Goal: Information Seeking & Learning: Learn about a topic

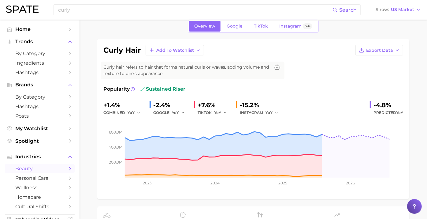
scroll to position [34, 0]
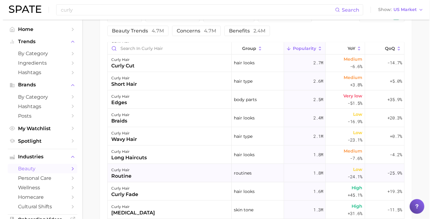
scroll to position [136, 0]
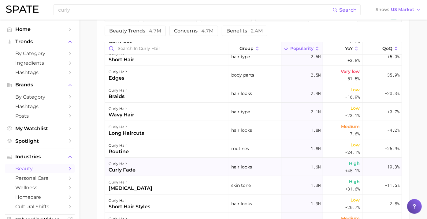
click at [135, 168] on div "curly fade" at bounding box center [122, 169] width 27 height 7
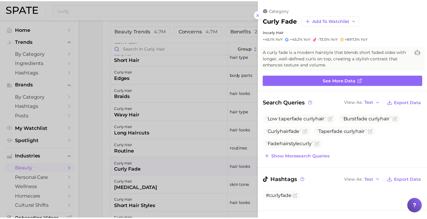
scroll to position [0, 0]
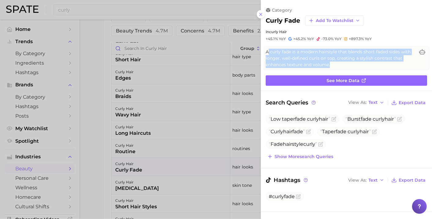
drag, startPoint x: 330, startPoint y: 63, endPoint x: 268, endPoint y: 49, distance: 64.3
click at [268, 49] on span "A curly fade is a modern hairstyle that blends short faded sides with longer, w…" at bounding box center [340, 58] width 149 height 19
drag, startPoint x: 268, startPoint y: 49, endPoint x: 348, endPoint y: 69, distance: 82.6
click at [348, 69] on div "A curly fade is a modern hairstyle that blends short faded sides with longer, w…" at bounding box center [346, 58] width 166 height 24
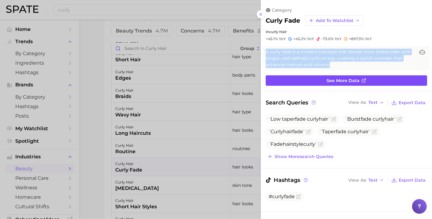
copy span "A curly fade is a modern hairstyle that blends short faded sides with longer, w…"
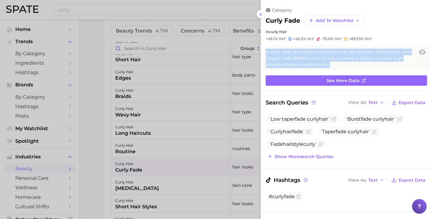
click at [260, 15] on icon at bounding box center [260, 14] width 5 height 5
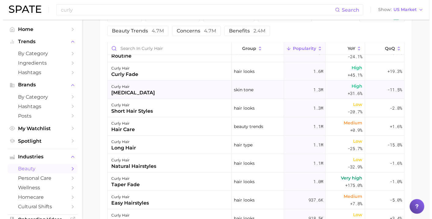
scroll to position [238, 0]
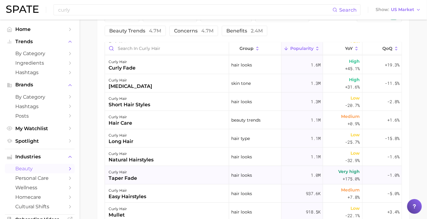
click at [135, 180] on div "taper fade" at bounding box center [123, 177] width 28 height 7
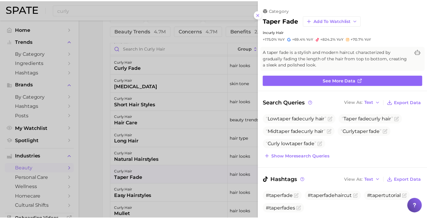
scroll to position [0, 0]
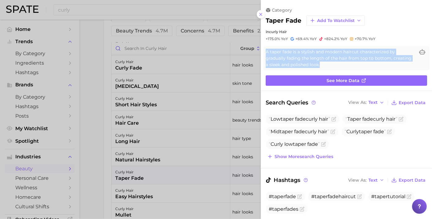
drag, startPoint x: 320, startPoint y: 66, endPoint x: 266, endPoint y: 52, distance: 54.9
click at [266, 52] on span "A taper fade is a stylish and modern haircut characterized by gradually fading …" at bounding box center [340, 58] width 149 height 19
copy span "A taper fade is a stylish and modern haircut characterized by gradually fading …"
click at [261, 14] on line at bounding box center [261, 14] width 2 height 2
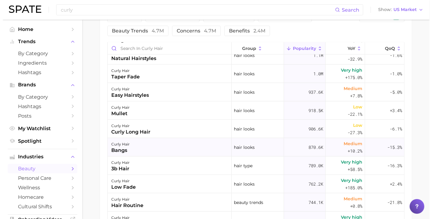
scroll to position [340, 0]
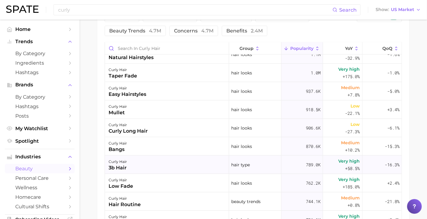
click at [127, 166] on div "3b hair" at bounding box center [118, 167] width 18 height 7
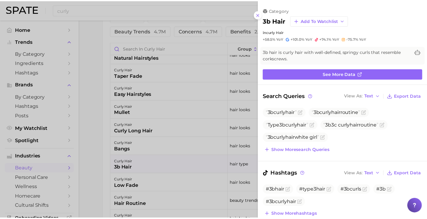
scroll to position [0, 0]
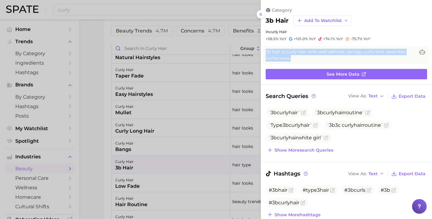
drag, startPoint x: 295, startPoint y: 56, endPoint x: 263, endPoint y: 51, distance: 32.3
click at [263, 51] on div "3b hair is curly hair with well-defined, springy curls that resemble corkscrews." at bounding box center [346, 55] width 166 height 18
copy span "3b hair is curly hair with well-defined, springy curls that resemble corkscrews."
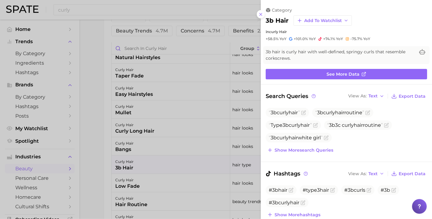
click at [183, 165] on div at bounding box center [216, 109] width 432 height 219
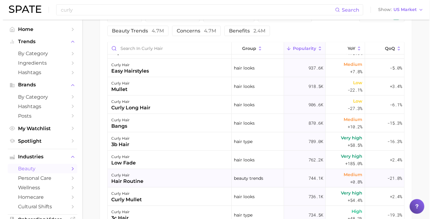
scroll to position [374, 0]
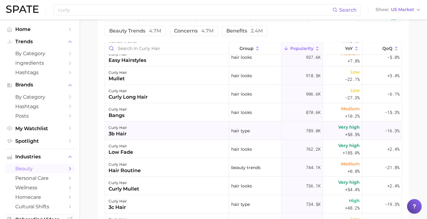
click at [142, 132] on div "curly hair 3b hair" at bounding box center [167, 130] width 124 height 18
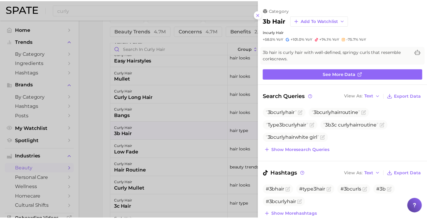
scroll to position [0, 0]
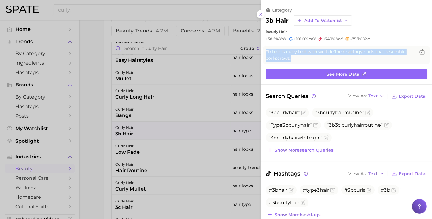
drag, startPoint x: 291, startPoint y: 57, endPoint x: 266, endPoint y: 53, distance: 24.9
click at [266, 53] on span "3b hair is curly hair with well-defined, springy curls that resemble corkscrews." at bounding box center [340, 55] width 149 height 13
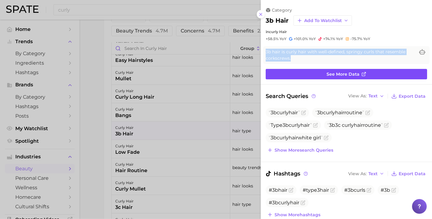
copy span "3b hair is curly hair with well-defined, springy curls that resemble corkscrews."
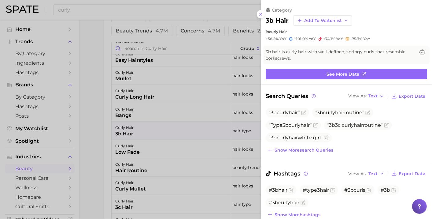
click at [194, 125] on div at bounding box center [216, 109] width 432 height 219
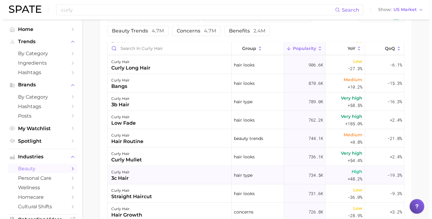
scroll to position [408, 0]
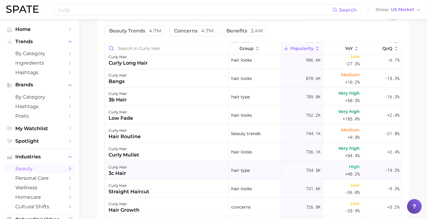
click at [172, 173] on div "curly hair 3c hair" at bounding box center [167, 170] width 124 height 18
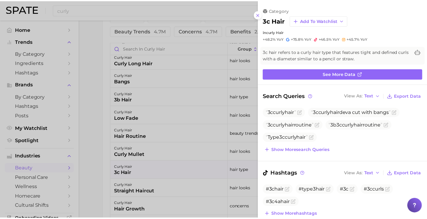
scroll to position [0, 0]
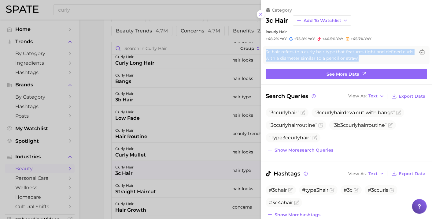
drag, startPoint x: 369, startPoint y: 58, endPoint x: 266, endPoint y: 53, distance: 103.5
click at [266, 53] on span "3c hair refers to a curly hair type that features tight and defined curls with …" at bounding box center [340, 55] width 149 height 13
copy span "3c hair refers to a curly hair type that features tight and defined curls with …"
drag, startPoint x: 260, startPoint y: 14, endPoint x: 258, endPoint y: 18, distance: 5.1
click at [260, 14] on icon at bounding box center [260, 14] width 5 height 5
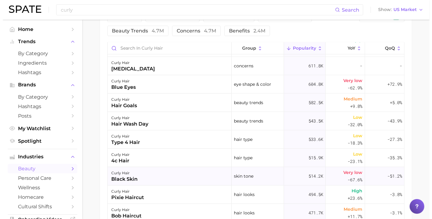
scroll to position [747, 0]
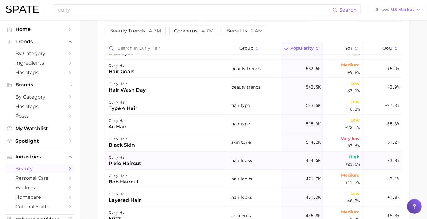
click at [130, 160] on div "curly hair pixie haircut" at bounding box center [125, 160] width 33 height 13
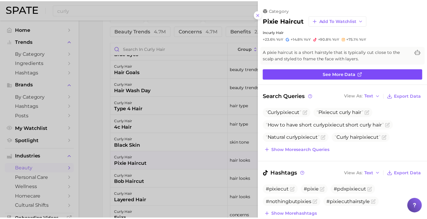
scroll to position [0, 0]
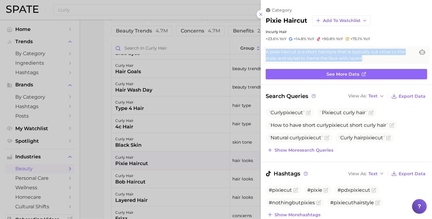
drag, startPoint x: 360, startPoint y: 59, endPoint x: 263, endPoint y: 54, distance: 98.0
click at [263, 54] on div "A pixie haircut is a short hairstyle that is typically cut close to the scalp a…" at bounding box center [346, 55] width 171 height 18
copy span "A pixie haircut is a short hairstyle that is typically cut close to the scalp a…"
drag, startPoint x: 259, startPoint y: 12, endPoint x: 260, endPoint y: 18, distance: 5.5
click at [260, 13] on icon at bounding box center [260, 14] width 5 height 5
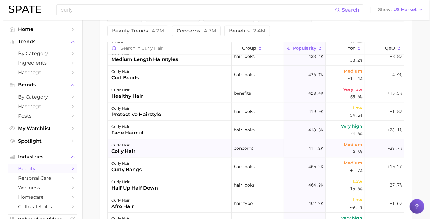
scroll to position [951, 0]
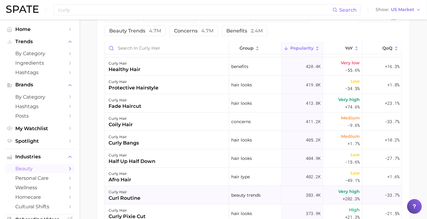
click at [170, 191] on div "curly hair curl routine" at bounding box center [167, 195] width 124 height 18
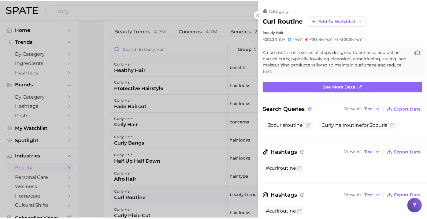
scroll to position [0, 0]
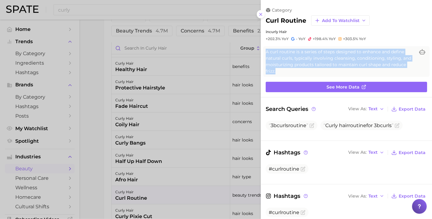
drag, startPoint x: 295, startPoint y: 70, endPoint x: 264, endPoint y: 57, distance: 33.4
click at [264, 57] on div "A curl routine is a series of steps designed to enhance and define natural curl…" at bounding box center [346, 61] width 166 height 31
copy span "A curl routine is a series of steps designed to enhance and define natural curl…"
drag, startPoint x: 260, startPoint y: 13, endPoint x: 258, endPoint y: 21, distance: 8.2
click at [260, 14] on icon at bounding box center [260, 14] width 5 height 5
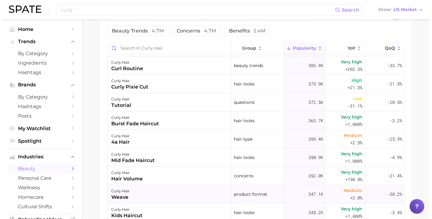
scroll to position [1087, 0]
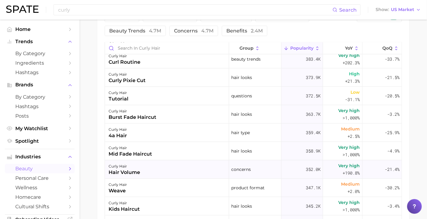
click at [128, 167] on div "curly hair" at bounding box center [124, 166] width 31 height 7
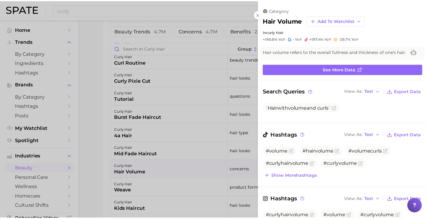
scroll to position [0, 0]
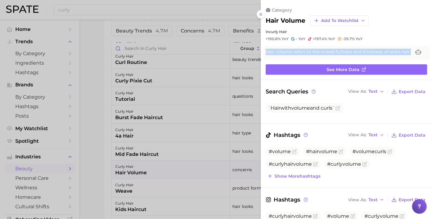
drag, startPoint x: 410, startPoint y: 50, endPoint x: 265, endPoint y: 52, distance: 144.9
click at [265, 52] on div "Hair volume refers to the overall fullness and thickness of one's hair." at bounding box center [346, 52] width 166 height 13
click at [188, 186] on div at bounding box center [216, 109] width 432 height 219
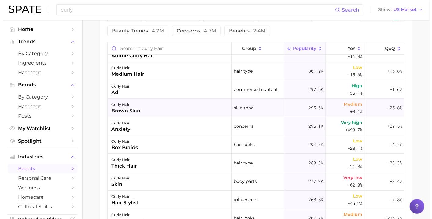
scroll to position [1427, 0]
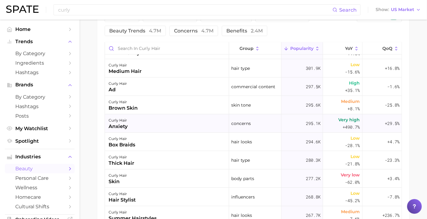
click at [127, 129] on div "anxiety" at bounding box center [118, 126] width 19 height 7
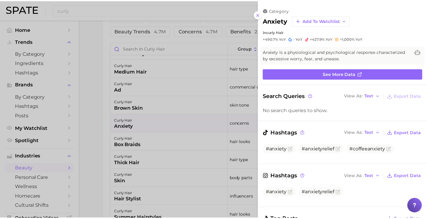
scroll to position [0, 0]
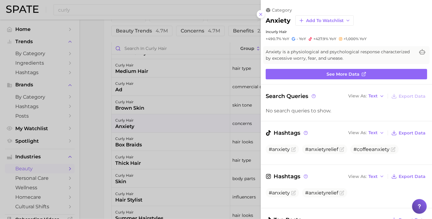
click at [225, 9] on div at bounding box center [216, 109] width 432 height 219
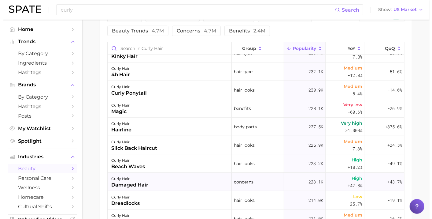
scroll to position [1732, 0]
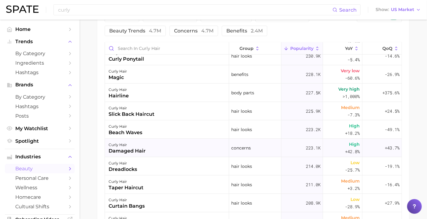
click at [187, 149] on div "curly hair damaged hair" at bounding box center [167, 148] width 124 height 18
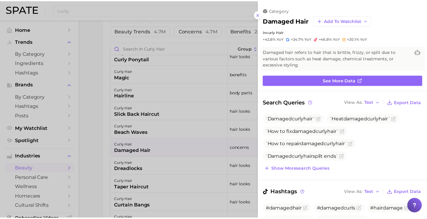
scroll to position [0, 0]
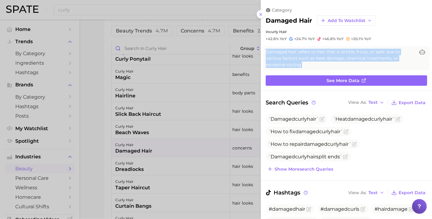
drag, startPoint x: 298, startPoint y: 65, endPoint x: 263, endPoint y: 53, distance: 37.3
click at [263, 53] on div "Damaged hair refers to hair that is brittle, frizzy, or split due to various fa…" at bounding box center [346, 58] width 166 height 24
drag, startPoint x: 263, startPoint y: 53, endPoint x: 326, endPoint y: 55, distance: 63.3
copy span "Damaged hair refers to hair that is brittle, frizzy, or split due to various fa…"
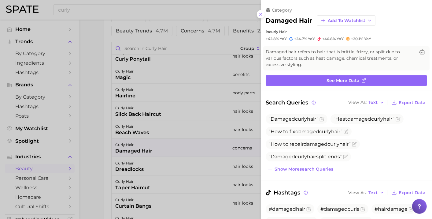
click at [157, 147] on div at bounding box center [216, 109] width 432 height 219
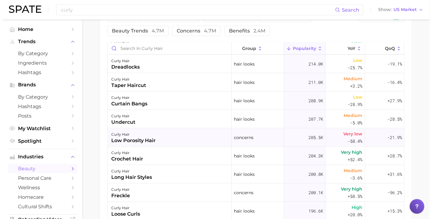
scroll to position [1868, 0]
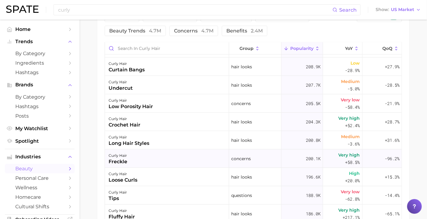
click at [138, 160] on div "curly hair [MEDICAL_DATA]" at bounding box center [167, 158] width 124 height 18
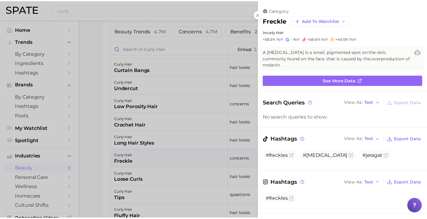
scroll to position [0, 0]
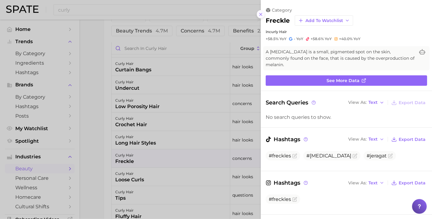
drag, startPoint x: 262, startPoint y: 12, endPoint x: 259, endPoint y: 28, distance: 15.7
click at [262, 13] on icon at bounding box center [260, 14] width 5 height 5
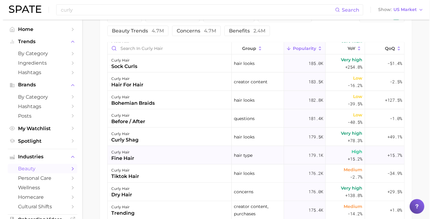
scroll to position [2038, 0]
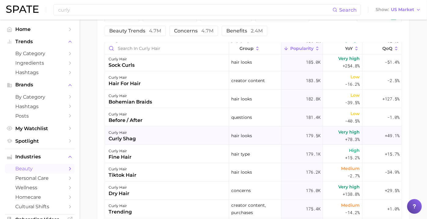
click at [188, 132] on div "curly hair curly shag" at bounding box center [167, 135] width 124 height 18
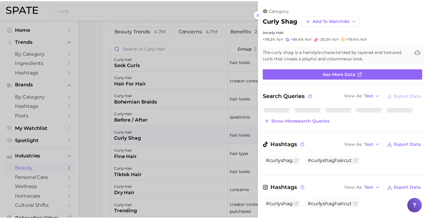
scroll to position [0, 0]
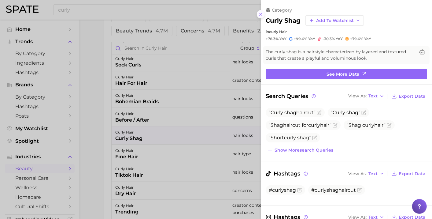
click at [259, 13] on icon at bounding box center [260, 14] width 5 height 5
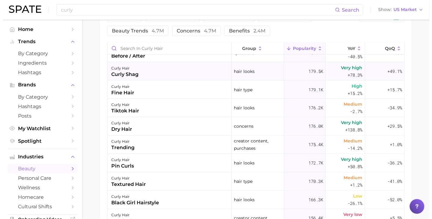
scroll to position [2106, 0]
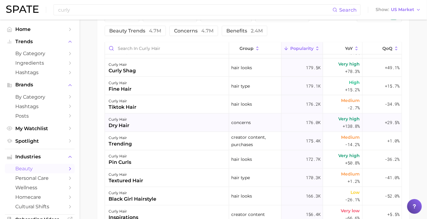
click at [164, 122] on div "curly hair dry hair" at bounding box center [167, 122] width 124 height 18
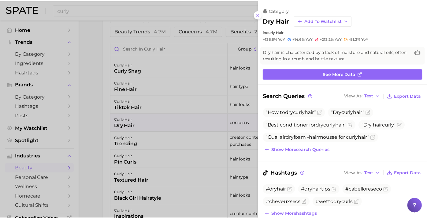
scroll to position [0, 0]
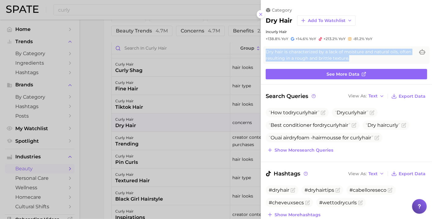
drag, startPoint x: 366, startPoint y: 57, endPoint x: 266, endPoint y: 54, distance: 99.7
click at [266, 54] on span "Dry hair is characterized by a lack of moisture and natural oils, often resulti…" at bounding box center [340, 55] width 149 height 13
copy span "Dry hair is characterized by a lack of moisture and natural oils, often resulti…"
drag, startPoint x: 261, startPoint y: 11, endPoint x: 261, endPoint y: 16, distance: 4.6
click at [261, 12] on button at bounding box center [261, 14] width 8 height 8
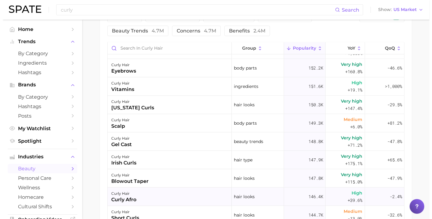
scroll to position [2378, 0]
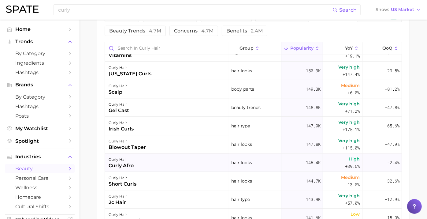
click at [168, 164] on div "curly hair curly afro" at bounding box center [167, 162] width 124 height 18
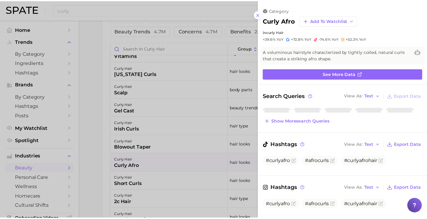
scroll to position [0, 0]
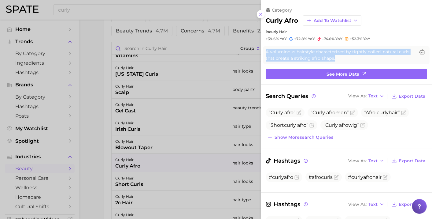
drag, startPoint x: 341, startPoint y: 59, endPoint x: 265, endPoint y: 54, distance: 76.0
click at [265, 54] on div "A voluminous hairstyle characterized by tightly coiled, natural curls that crea…" at bounding box center [346, 55] width 166 height 18
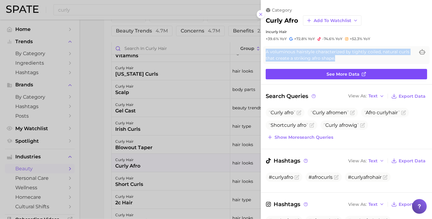
copy span "A voluminous hairstyle characterized by tightly coiled, natural curls that crea…"
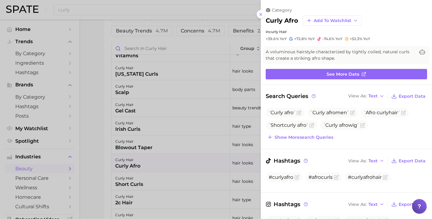
click at [182, 162] on div at bounding box center [216, 109] width 432 height 219
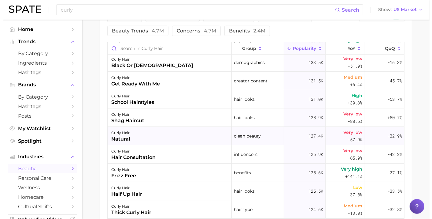
scroll to position [2650, 0]
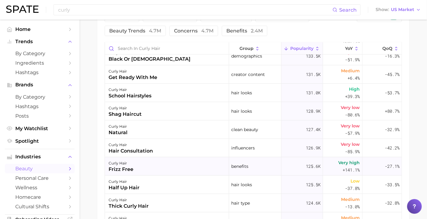
click at [192, 162] on div "curly hair frizz free" at bounding box center [167, 166] width 124 height 18
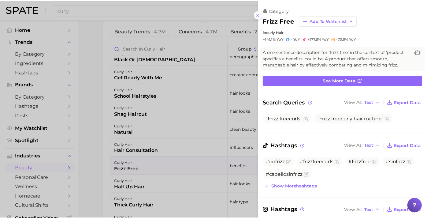
scroll to position [0, 0]
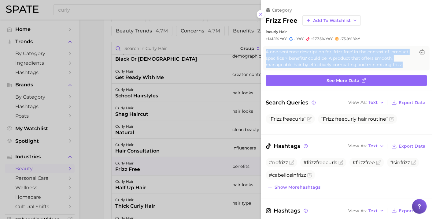
drag, startPoint x: 400, startPoint y: 65, endPoint x: 265, endPoint y: 50, distance: 135.3
click at [265, 50] on div "A one-sentence description for 'frizz free' in the context of 'product specific…" at bounding box center [346, 58] width 166 height 24
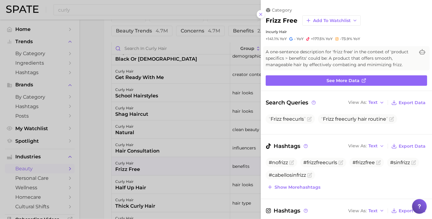
click at [168, 165] on div at bounding box center [216, 109] width 432 height 219
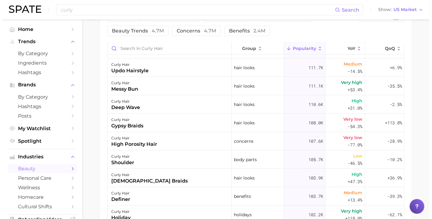
scroll to position [3091, 0]
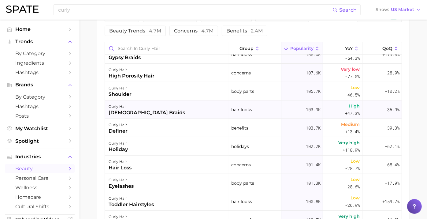
click at [181, 109] on div "curly hair fulani braids" at bounding box center [167, 109] width 124 height 18
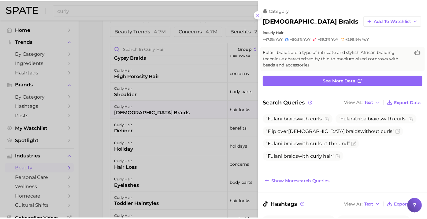
scroll to position [0, 0]
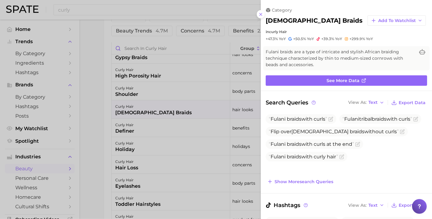
click at [181, 107] on div at bounding box center [216, 109] width 432 height 219
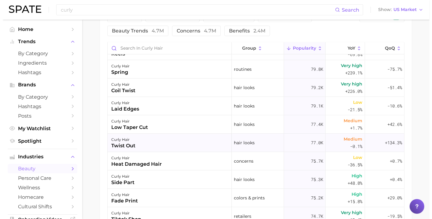
scroll to position [3703, 0]
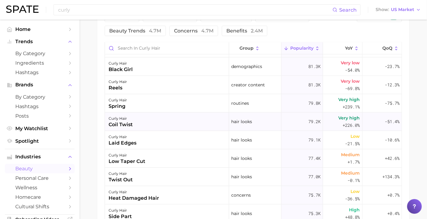
click at [183, 122] on div "curly hair coil twist" at bounding box center [167, 122] width 124 height 18
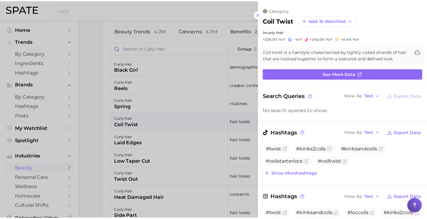
scroll to position [0, 0]
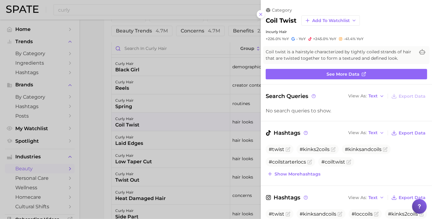
click at [201, 172] on div at bounding box center [216, 109] width 432 height 219
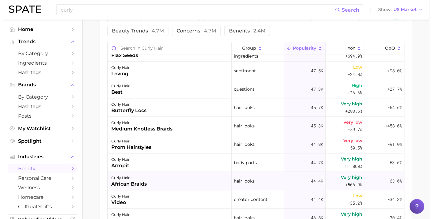
scroll to position [5163, 0]
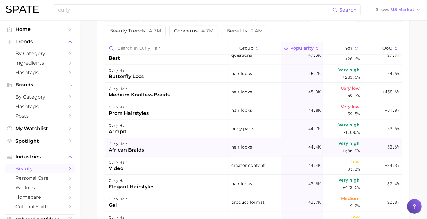
click at [176, 145] on div "curly hair african braids" at bounding box center [167, 147] width 124 height 18
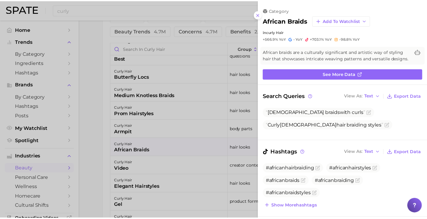
scroll to position [0, 0]
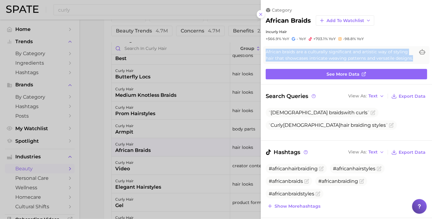
drag, startPoint x: 283, startPoint y: 66, endPoint x: 264, endPoint y: 54, distance: 22.4
click at [264, 54] on div "African braids are a culturally significant and artistic way of styling hair th…" at bounding box center [346, 55] width 166 height 18
click at [260, 13] on icon at bounding box center [260, 14] width 5 height 5
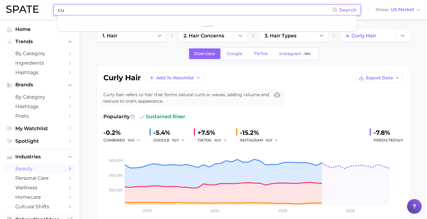
type input "c"
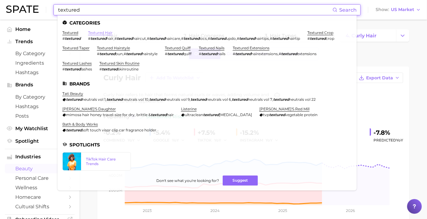
click at [104, 33] on link "textured hair" at bounding box center [100, 32] width 24 height 5
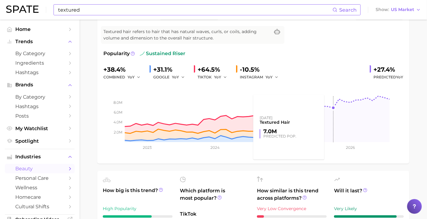
scroll to position [34, 0]
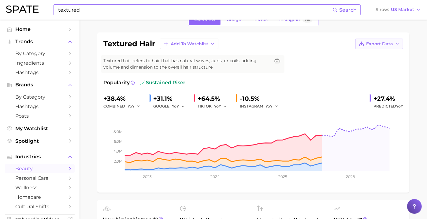
click at [368, 42] on span "Export Data" at bounding box center [379, 43] width 27 height 5
click at [354, 67] on span "Time Series Image" at bounding box center [366, 66] width 41 height 5
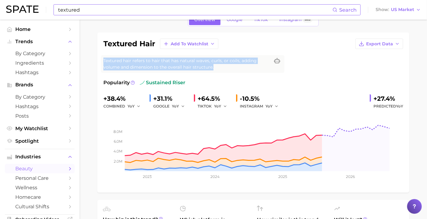
drag, startPoint x: 223, startPoint y: 67, endPoint x: 108, endPoint y: 59, distance: 114.7
click at [108, 59] on div "Textured hair refers to hair that has natural waves, curls, or coils, adding vo…" at bounding box center [192, 64] width 183 height 18
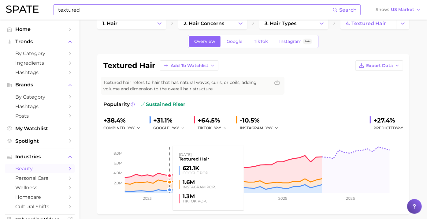
scroll to position [0, 0]
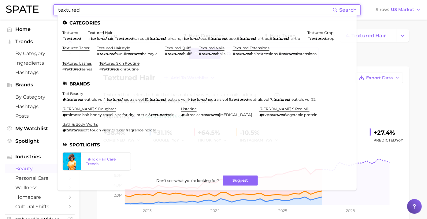
click at [132, 10] on input "textured" at bounding box center [194, 10] width 275 height 10
drag, startPoint x: 124, startPoint y: 10, endPoint x: 38, endPoint y: 8, distance: 85.6
click at [37, 8] on div "textured Search Categories textured # textured textured hair # textured hair , …" at bounding box center [213, 10] width 415 height 20
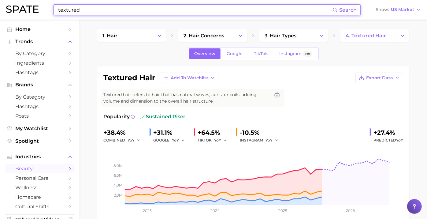
paste input "Hair aging"
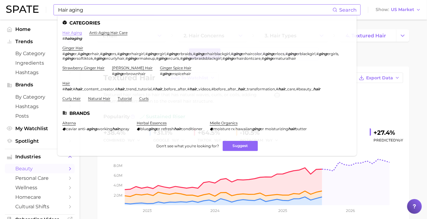
click at [72, 33] on link "hair aging" at bounding box center [72, 32] width 20 height 5
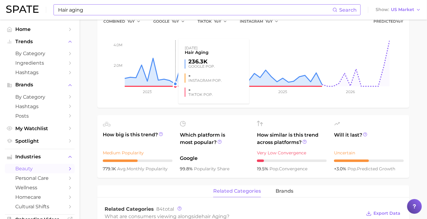
scroll to position [34, 0]
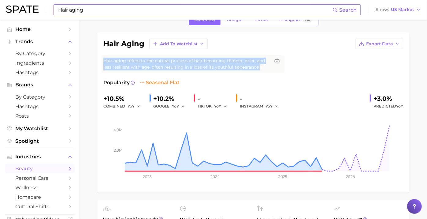
drag, startPoint x: 267, startPoint y: 67, endPoint x: 108, endPoint y: 65, distance: 159.0
click at [108, 65] on div "Hair aging refers to the natural process of hair becoming thinner, drier, and l…" at bounding box center [192, 64] width 183 height 18
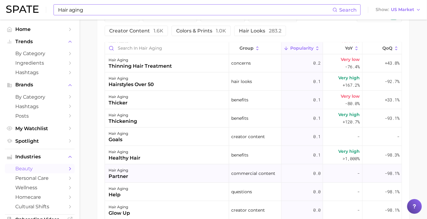
scroll to position [1087, 0]
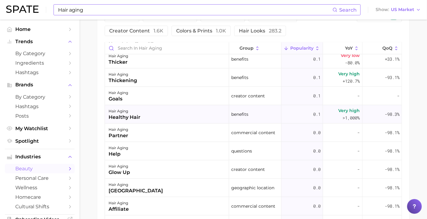
click at [186, 111] on div "hair aging healthy hair" at bounding box center [167, 114] width 124 height 18
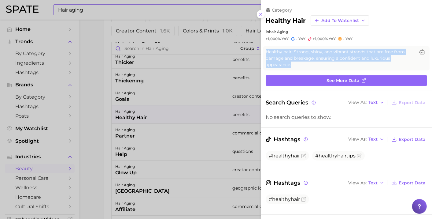
drag, startPoint x: 296, startPoint y: 61, endPoint x: 263, endPoint y: 50, distance: 34.8
click at [263, 50] on div "Healthy hair: Strong, shiny, and vibrant strands that are free from damage and …" at bounding box center [346, 58] width 166 height 24
click at [261, 16] on icon at bounding box center [260, 14] width 5 height 5
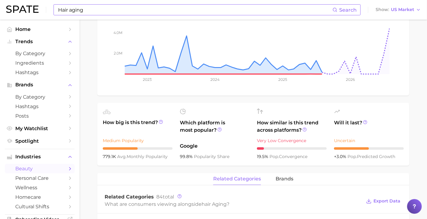
scroll to position [0, 0]
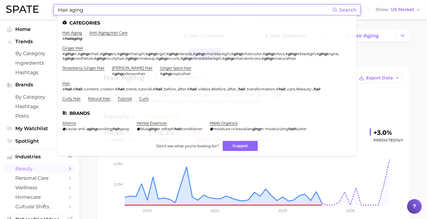
click at [98, 10] on input "Hair aging" at bounding box center [194, 10] width 275 height 10
click at [117, 32] on link "anti-aging hair care" at bounding box center [108, 32] width 38 height 5
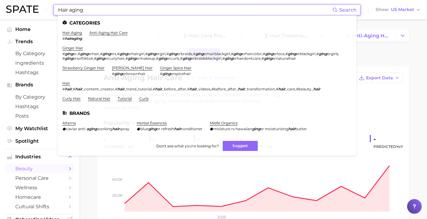
click at [91, 9] on input "Hair aging" at bounding box center [194, 10] width 275 height 10
drag, startPoint x: 84, startPoint y: 8, endPoint x: 69, endPoint y: 10, distance: 15.4
click at [69, 9] on input "Hair aging" at bounding box center [194, 10] width 275 height 10
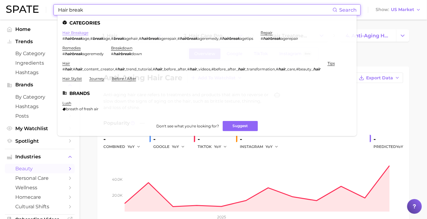
type input "Hair break"
click at [83, 33] on link "hair breakage" at bounding box center [75, 32] width 26 height 5
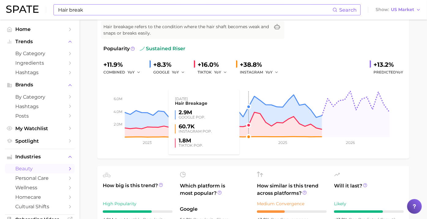
scroll to position [34, 0]
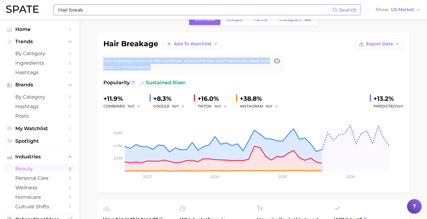
drag, startPoint x: 160, startPoint y: 65, endPoint x: 109, endPoint y: 62, distance: 50.8
click at [109, 62] on div "Hair breakage refers to the condition where the hair shaft becomes weak and sna…" at bounding box center [192, 64] width 183 height 18
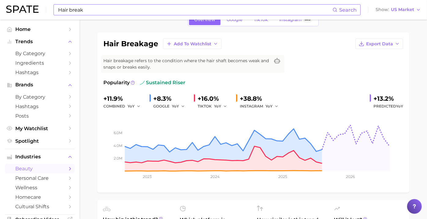
click at [341, 60] on div "hair breakage Add to Watchlist Export Data Hair breakage refers to the conditio…" at bounding box center [253, 113] width 300 height 148
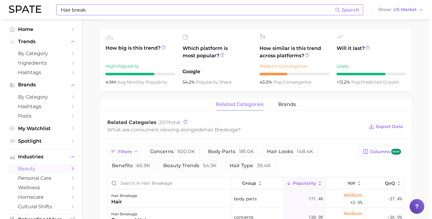
scroll to position [340, 0]
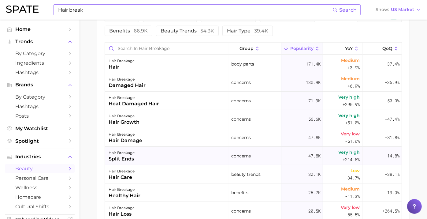
click at [172, 155] on div "hair breakage split ends" at bounding box center [167, 155] width 124 height 18
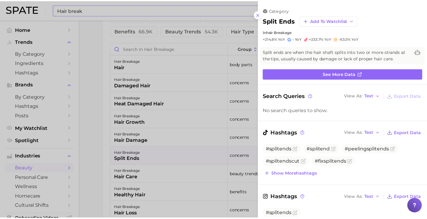
scroll to position [0, 0]
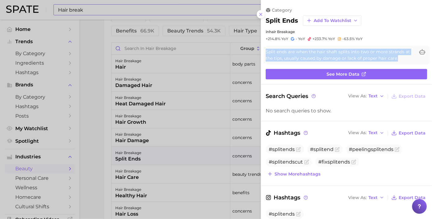
drag, startPoint x: 398, startPoint y: 58, endPoint x: 265, endPoint y: 52, distance: 133.2
click at [265, 52] on div "Split ends are when the hair shaft splits into two or more strands at the tips,…" at bounding box center [346, 55] width 166 height 18
drag, startPoint x: 260, startPoint y: 14, endPoint x: 260, endPoint y: 17, distance: 3.1
click at [260, 14] on line at bounding box center [261, 14] width 2 height 2
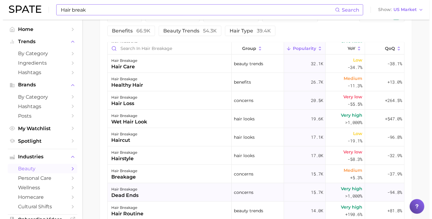
scroll to position [102, 0]
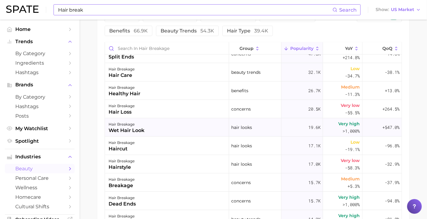
click at [203, 127] on div "hair breakage wet hair look" at bounding box center [167, 127] width 124 height 18
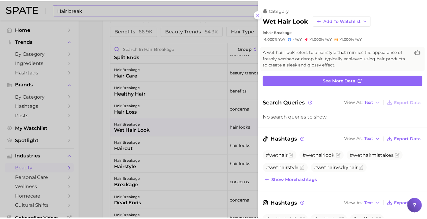
scroll to position [0, 0]
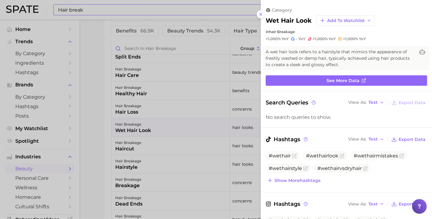
click at [261, 14] on line at bounding box center [261, 14] width 2 height 2
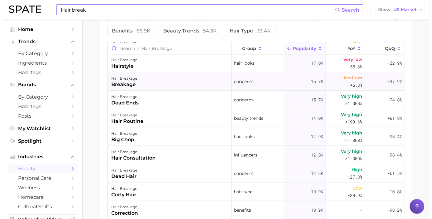
scroll to position [204, 0]
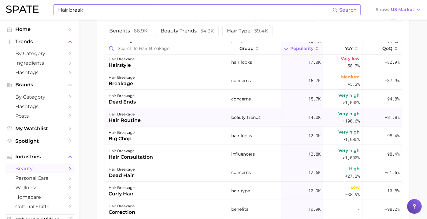
click at [168, 116] on div "hair breakage hair routine" at bounding box center [167, 117] width 124 height 18
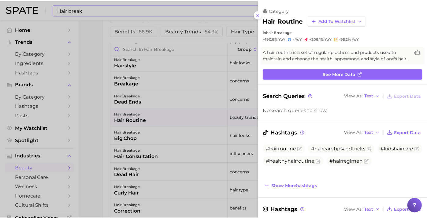
scroll to position [0, 0]
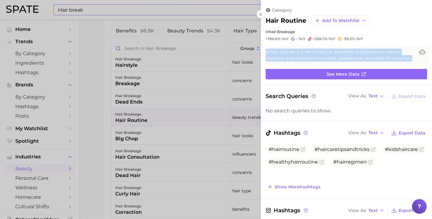
drag, startPoint x: 278, startPoint y: 65, endPoint x: 261, endPoint y: 51, distance: 21.6
click at [261, 51] on div "A hair routine is a set of regular practices and products used to maintain and …" at bounding box center [346, 55] width 171 height 18
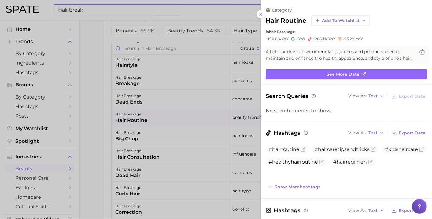
click at [153, 116] on div at bounding box center [216, 109] width 432 height 219
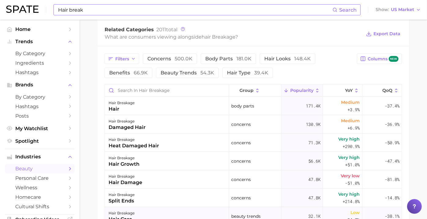
scroll to position [272, 0]
